Goal: Check status: Check status

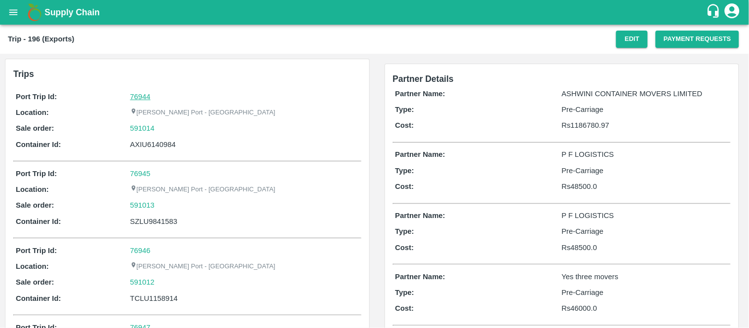
click at [136, 99] on link "76944" at bounding box center [140, 97] width 20 height 8
click at [164, 132] on div "591014" at bounding box center [244, 128] width 229 height 11
click at [161, 128] on div "591014" at bounding box center [244, 128] width 229 height 11
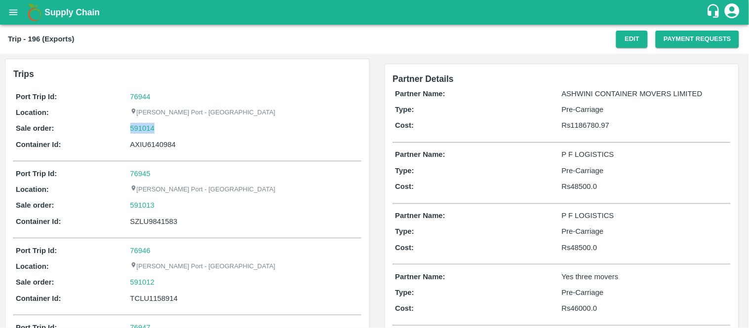
click at [161, 128] on div "591014" at bounding box center [244, 128] width 229 height 11
click at [138, 131] on link "591014" at bounding box center [142, 128] width 25 height 11
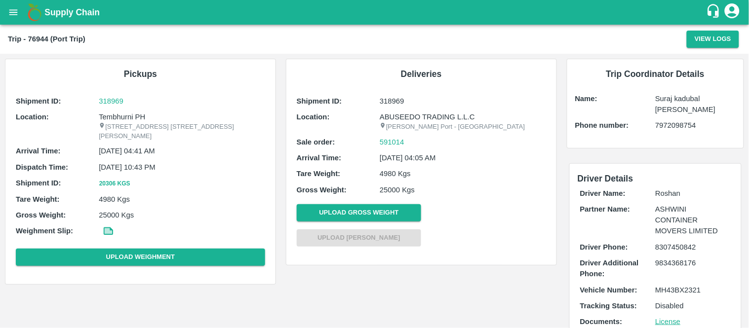
click at [128, 112] on p "Tembhurni PH" at bounding box center [182, 117] width 166 height 11
copy p "Tembhurni PH"
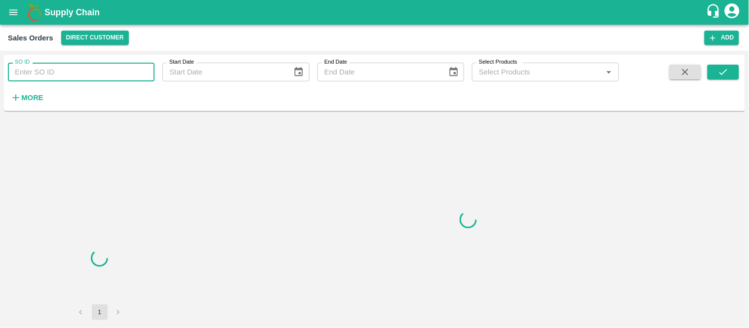
paste input "591014"
click at [100, 65] on input "SO ID" at bounding box center [81, 72] width 147 height 19
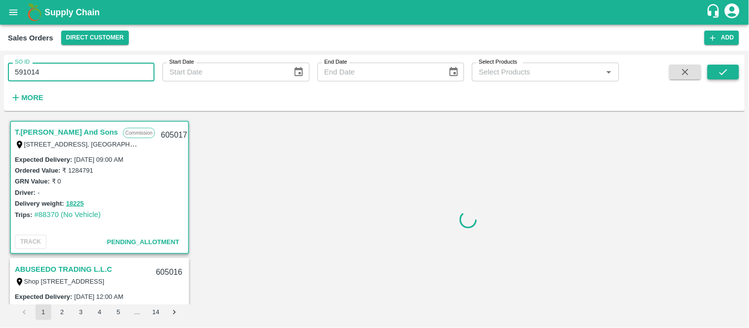
type input "591014"
click at [716, 72] on button "submit" at bounding box center [724, 72] width 32 height 15
